Goal: Task Accomplishment & Management: Manage account settings

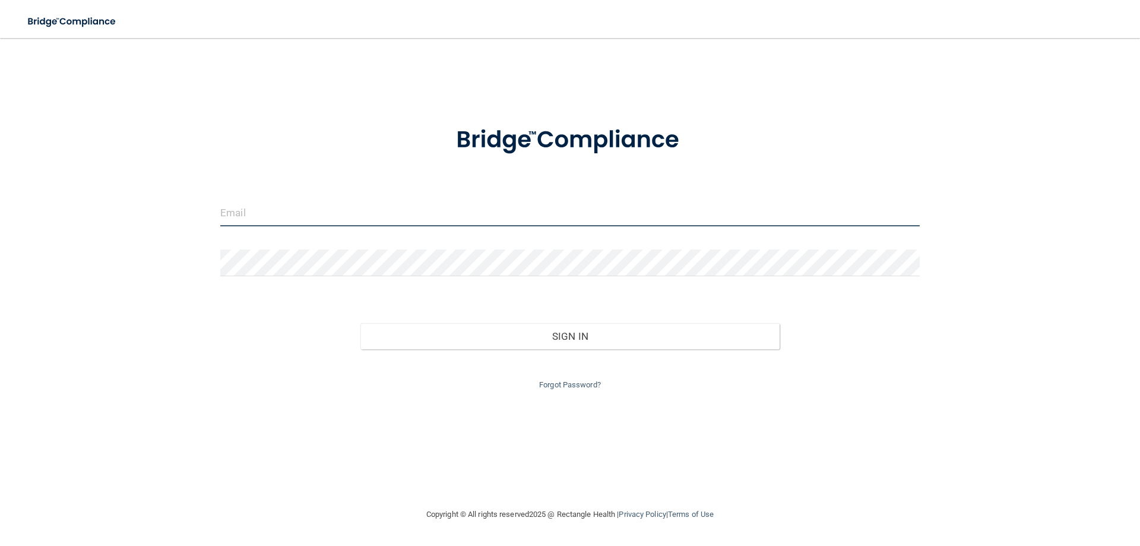
click at [280, 217] on input "email" at bounding box center [569, 212] width 699 height 27
type input "[EMAIL_ADDRESS][DOMAIN_NAME]"
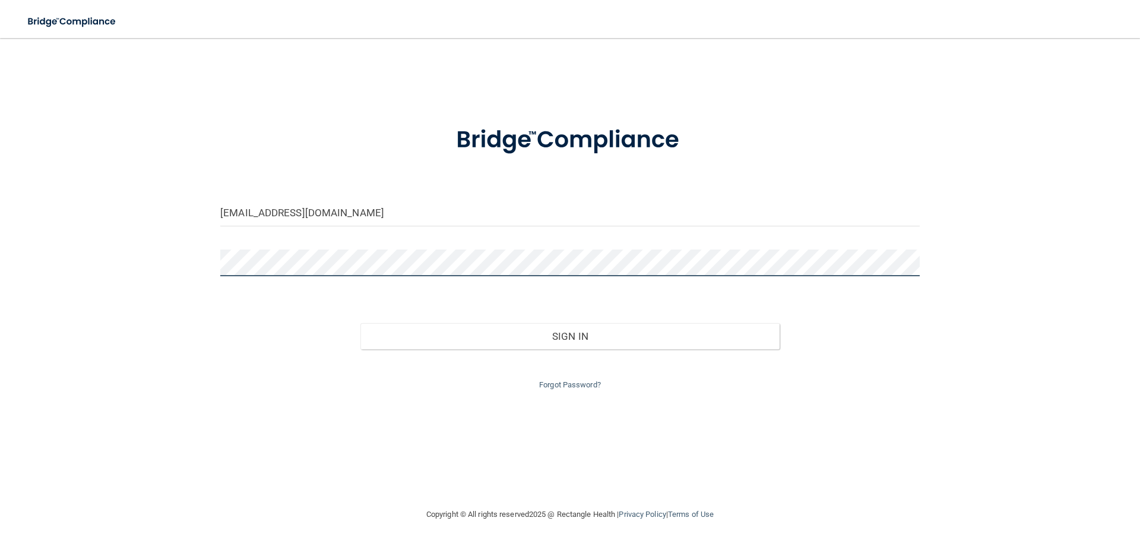
click at [360, 323] on button "Sign In" at bounding box center [570, 336] width 420 height 26
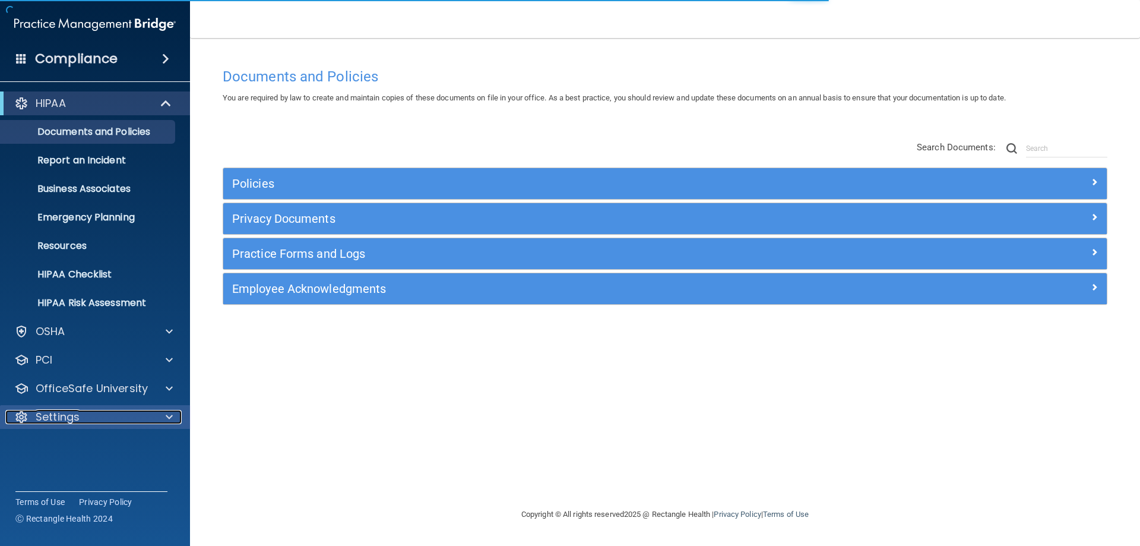
click at [85, 423] on div "Settings" at bounding box center [78, 417] width 147 height 14
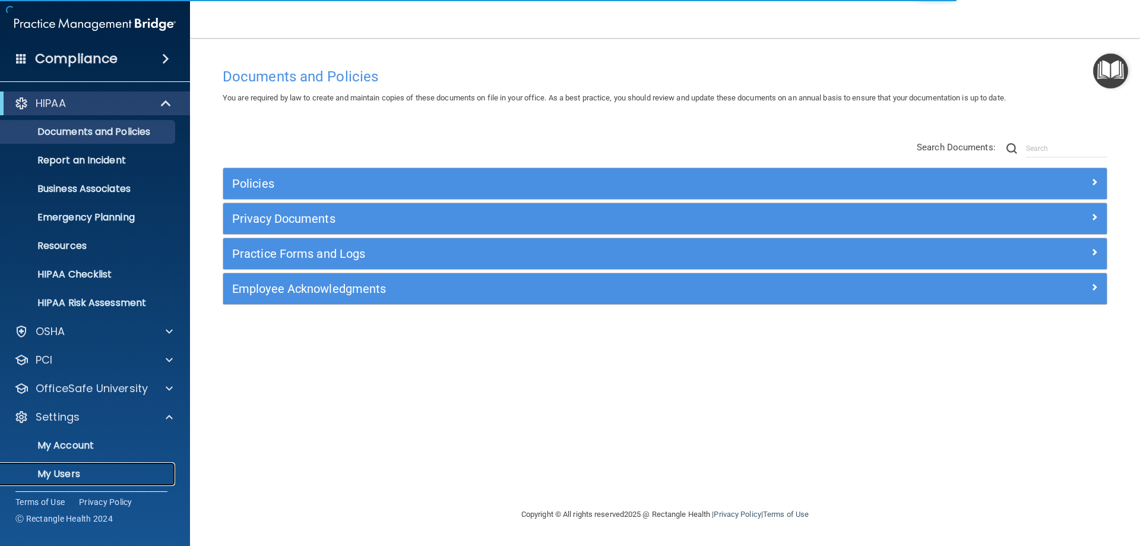
click at [69, 474] on p "My Users" at bounding box center [89, 474] width 162 height 12
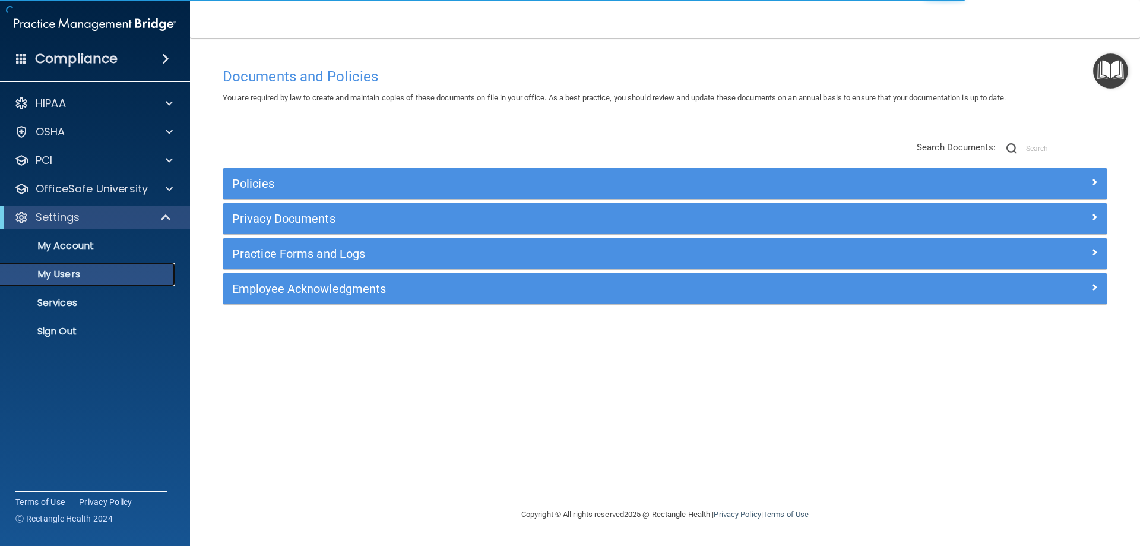
select select "20"
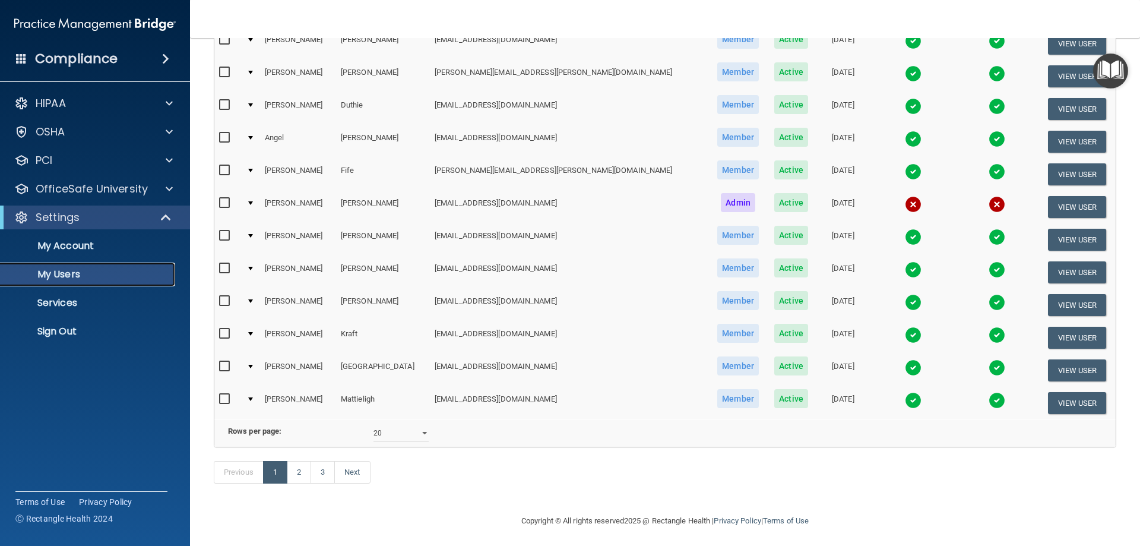
scroll to position [437, 0]
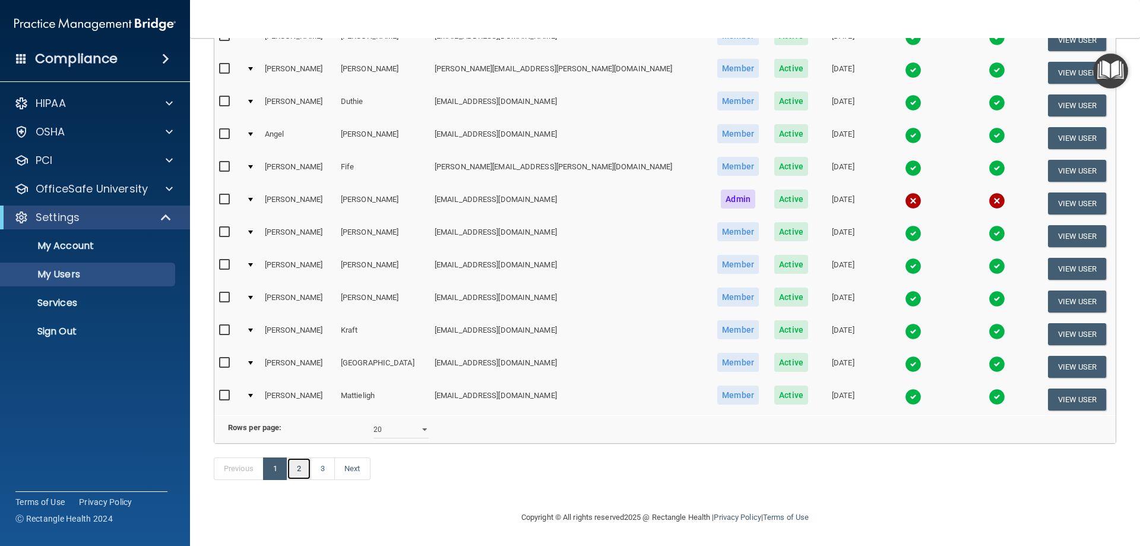
click at [302, 472] on link "2" at bounding box center [299, 468] width 24 height 23
select select "20"
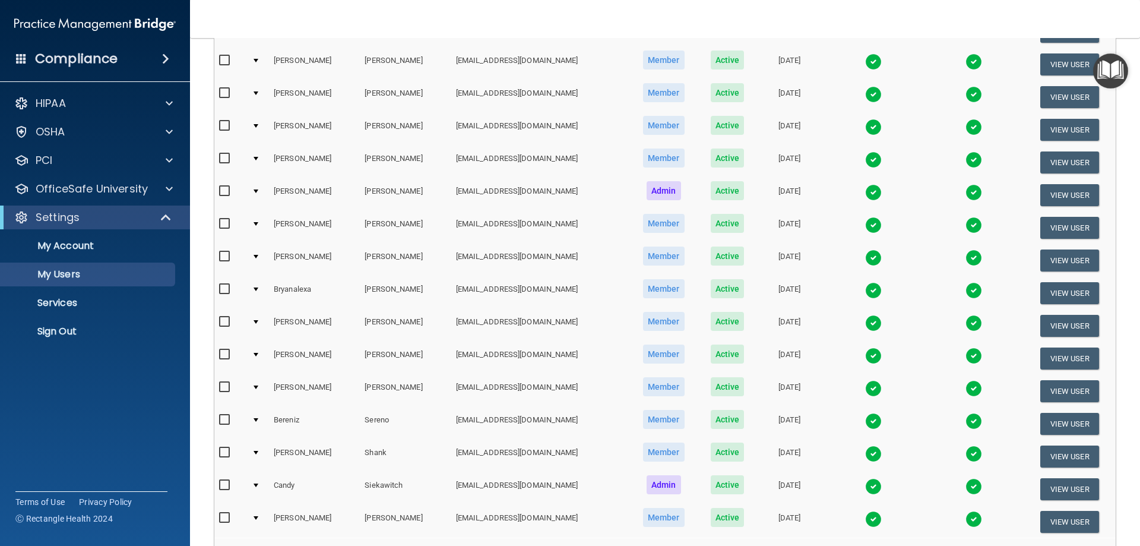
scroll to position [437, 0]
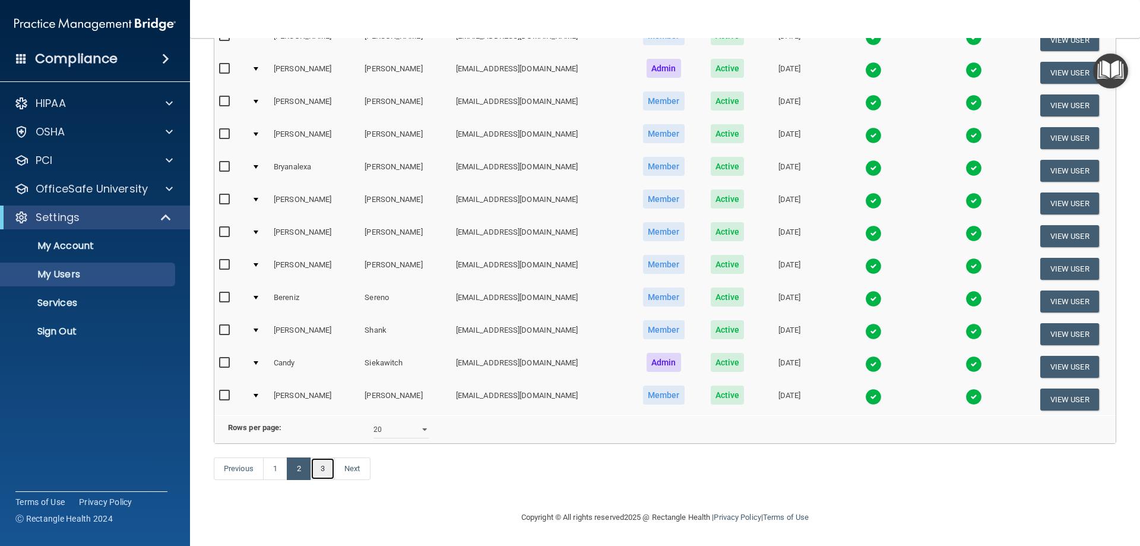
click at [322, 471] on link "3" at bounding box center [322, 468] width 24 height 23
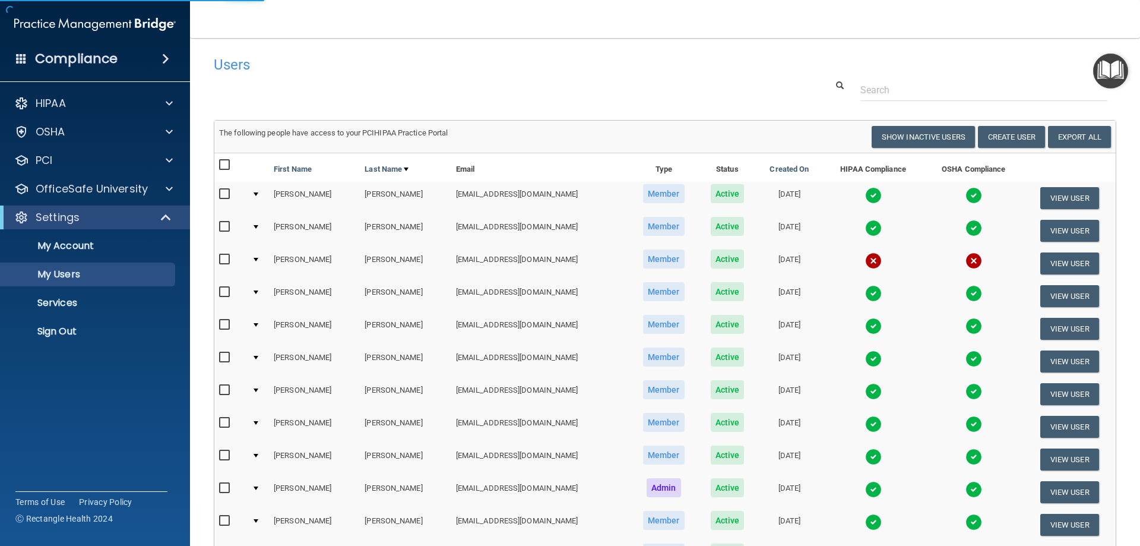
select select "20"
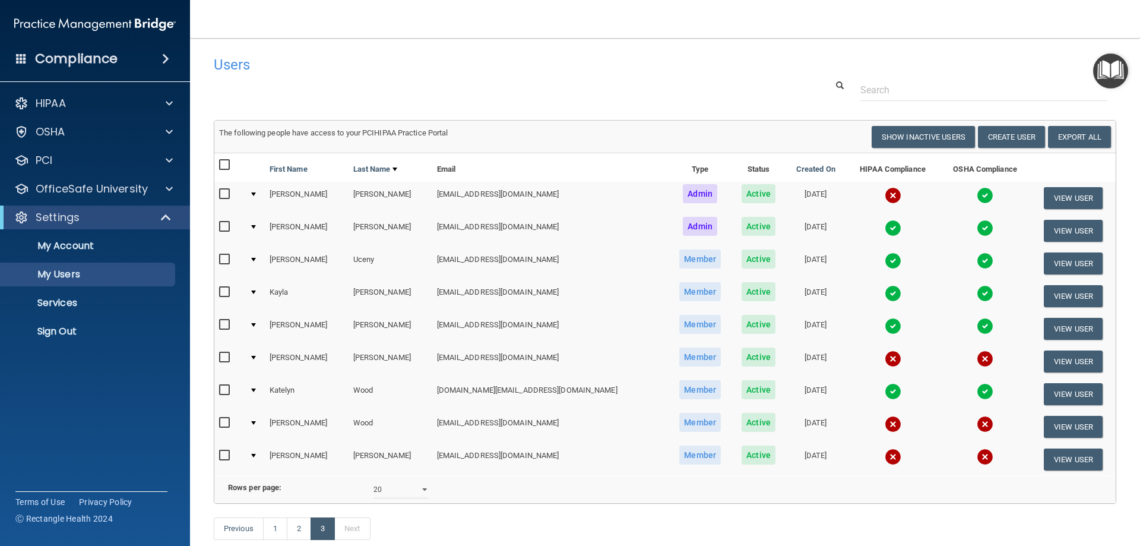
scroll to position [78, 0]
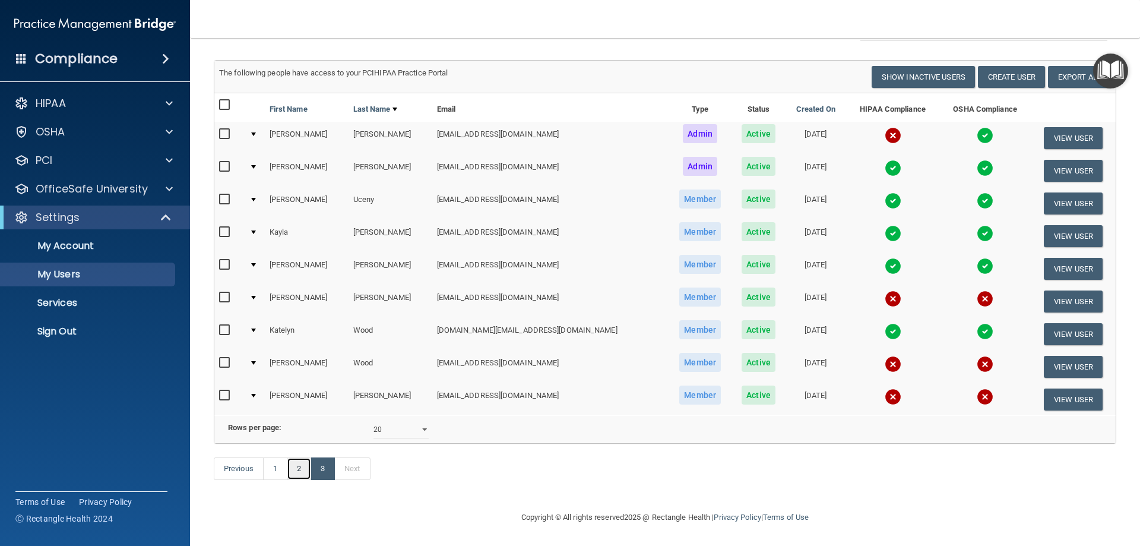
click at [296, 475] on link "2" at bounding box center [299, 468] width 24 height 23
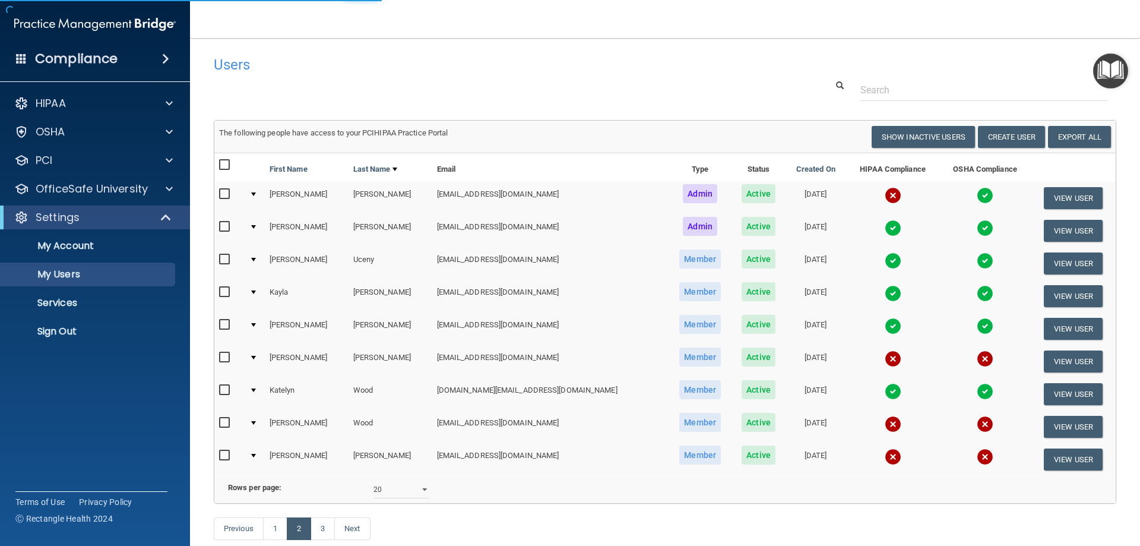
select select "20"
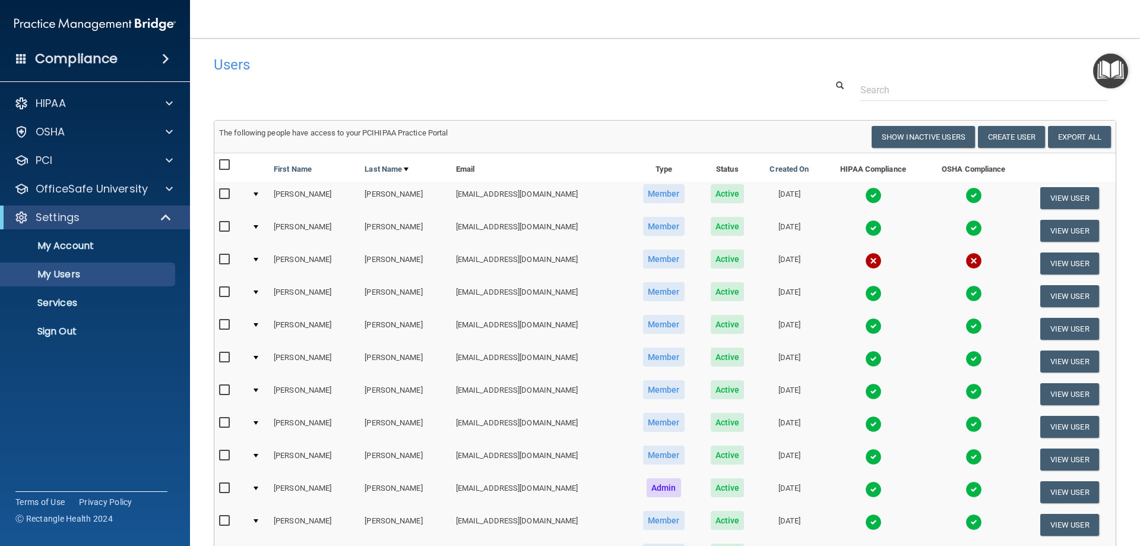
click at [280, 261] on td "[PERSON_NAME]" at bounding box center [314, 263] width 91 height 33
click at [250, 262] on td at bounding box center [258, 263] width 22 height 33
click at [221, 261] on input "checkbox" at bounding box center [226, 259] width 14 height 9
checkbox input "true"
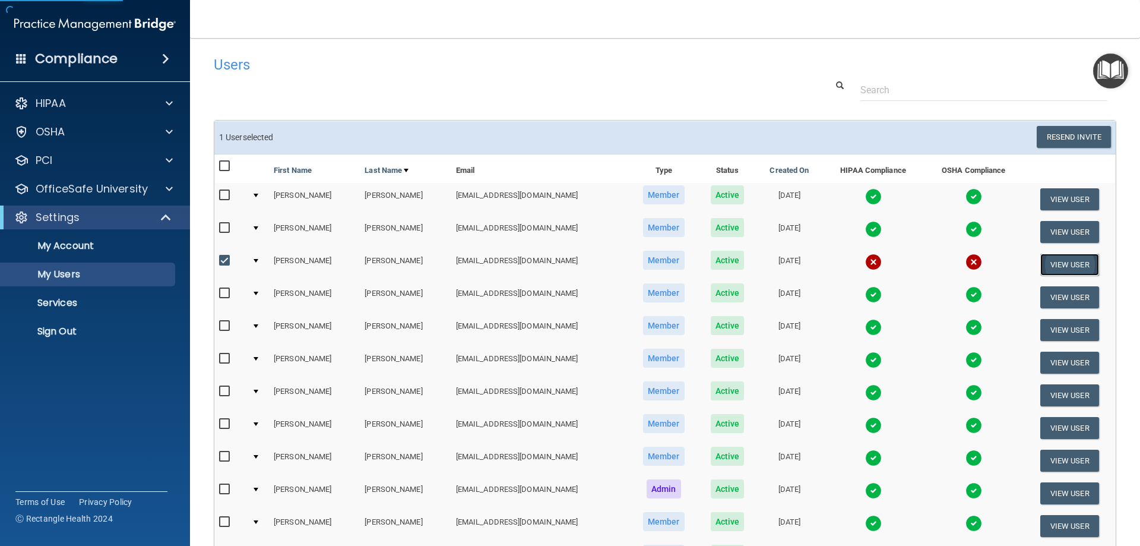
click at [1066, 265] on button "View User" at bounding box center [1069, 264] width 59 height 22
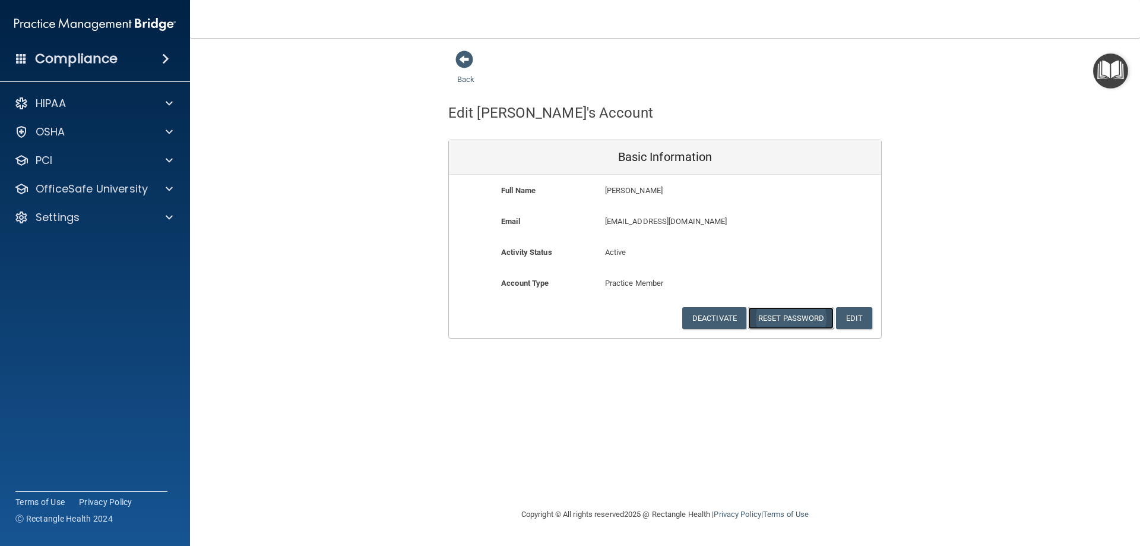
click at [804, 318] on button "Reset Password" at bounding box center [790, 318] width 85 height 22
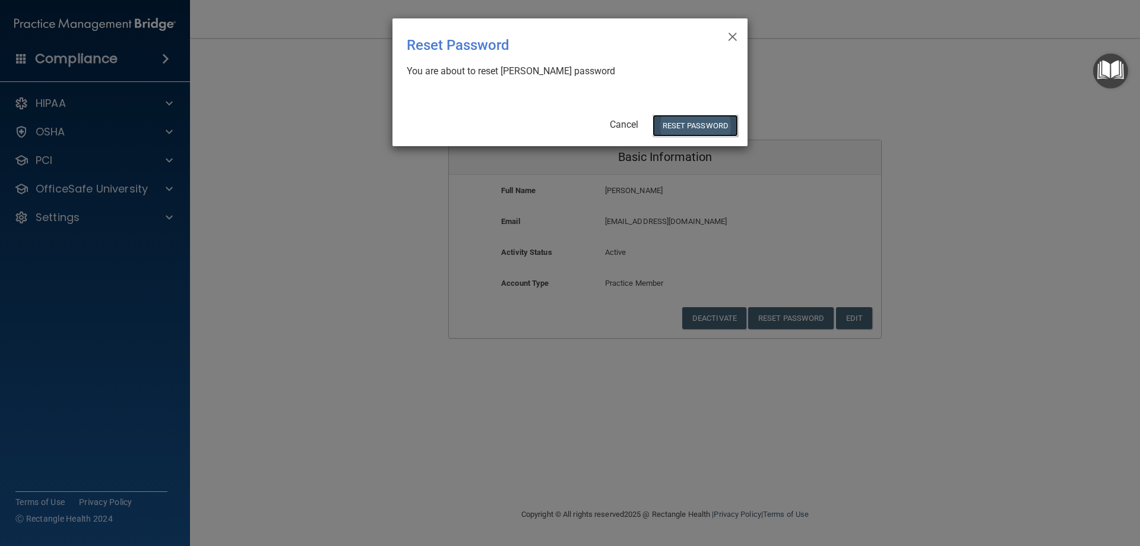
click at [702, 122] on button "Reset Password" at bounding box center [694, 126] width 85 height 22
click at [683, 123] on button "Reset Password" at bounding box center [694, 126] width 85 height 22
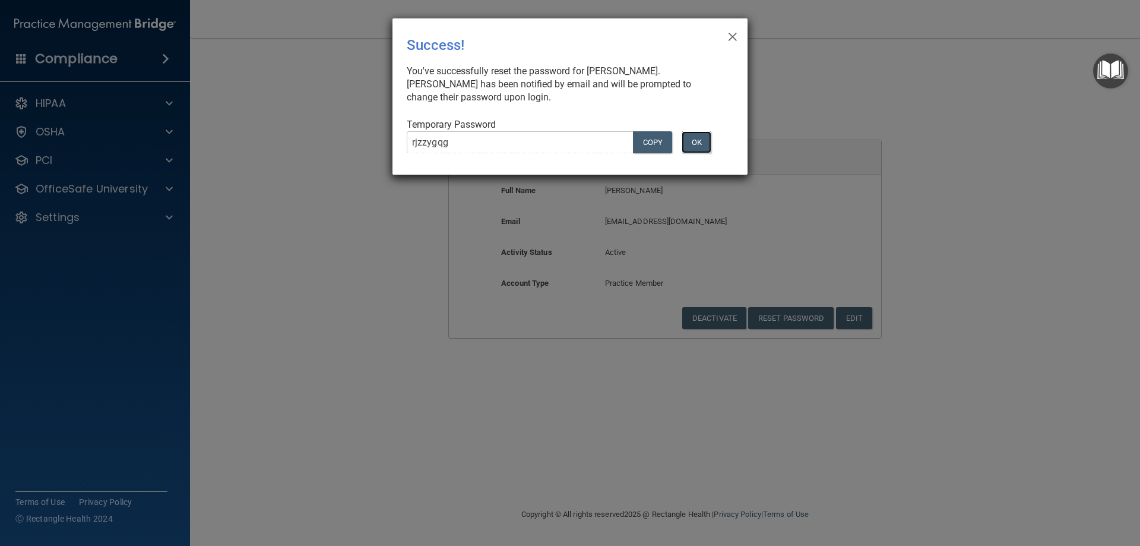
click at [701, 145] on button "OK" at bounding box center [697, 142] width 30 height 22
click at [699, 142] on button "OK" at bounding box center [697, 142] width 30 height 22
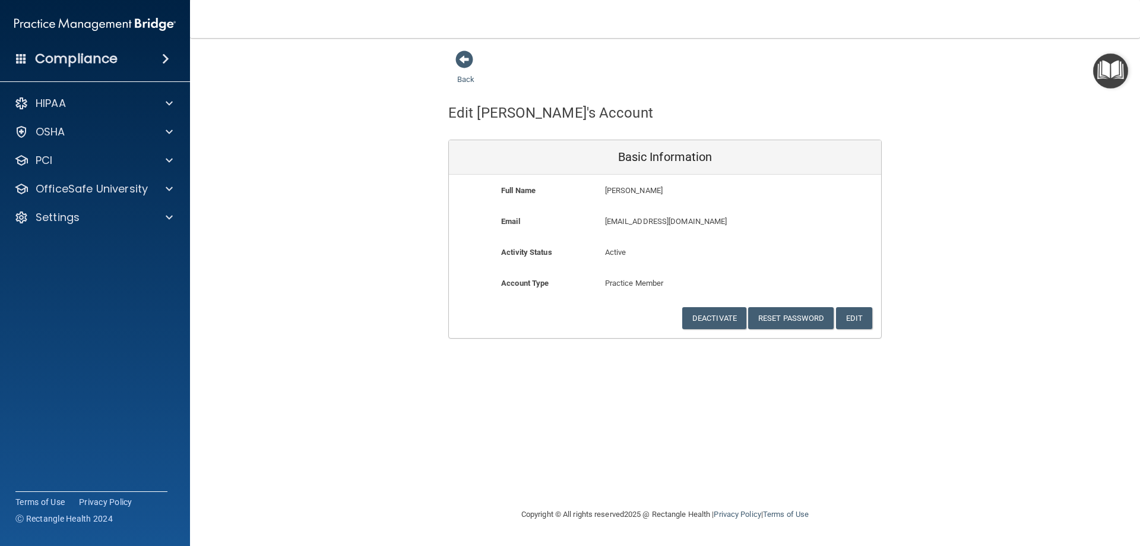
click at [502, 452] on div "Back Edit [PERSON_NAME]'s Account Basic Information Full Name [PERSON_NAME] [PE…" at bounding box center [665, 272] width 902 height 445
click at [406, 398] on div "Back Edit [PERSON_NAME]'s Account Basic Information Full Name [PERSON_NAME] [PE…" at bounding box center [665, 272] width 902 height 445
click at [323, 439] on div "Back Edit [PERSON_NAME]'s Account Basic Information Full Name [PERSON_NAME] [PE…" at bounding box center [665, 272] width 902 height 445
